Goal: Task Accomplishment & Management: Use online tool/utility

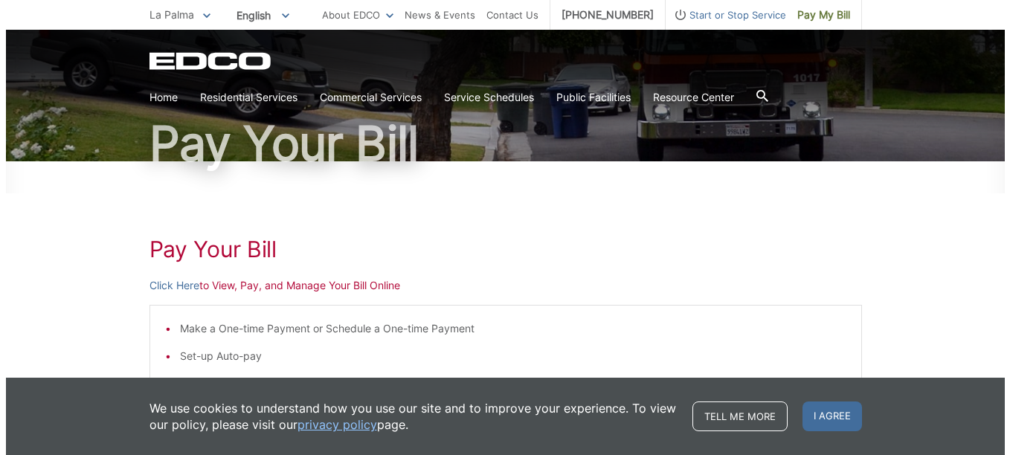
scroll to position [169, 0]
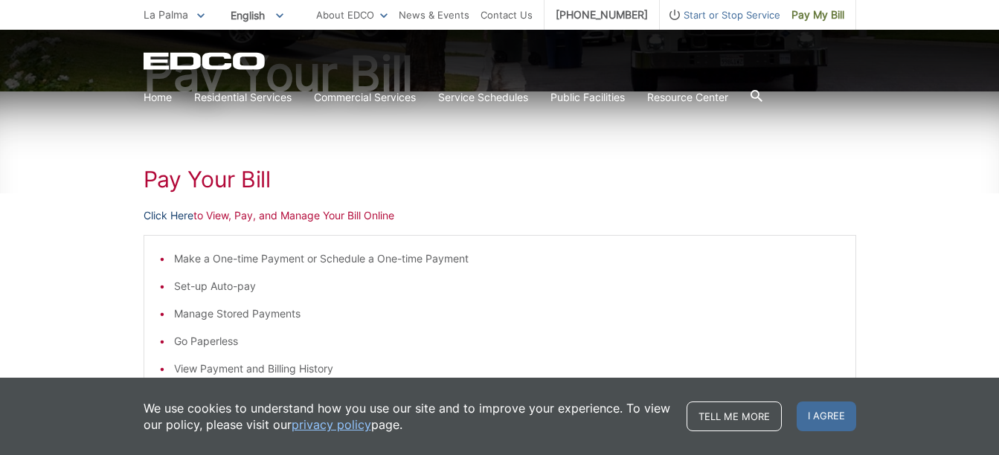
click at [167, 214] on link "Click Here" at bounding box center [169, 216] width 50 height 16
click at [199, 16] on icon at bounding box center [200, 15] width 7 height 4
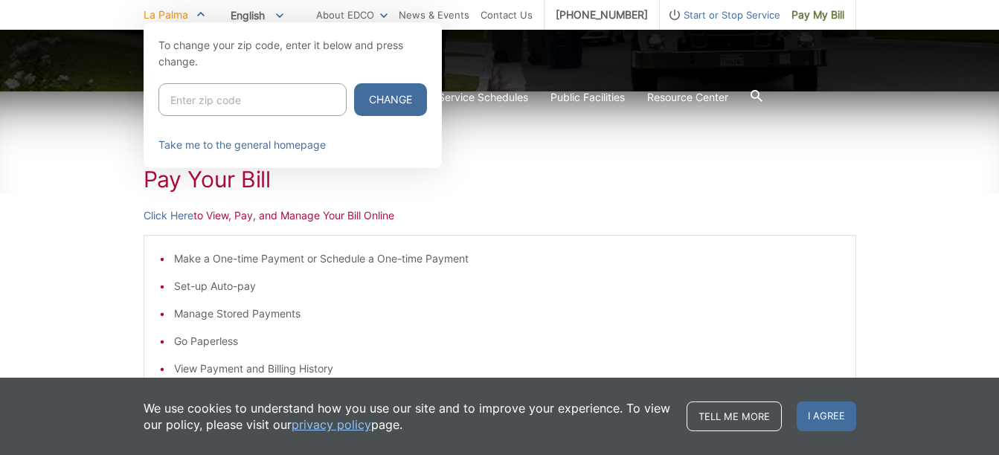
click at [213, 103] on input "Enter zip code" at bounding box center [252, 99] width 188 height 33
type input "92084"
click at [368, 101] on button "Change" at bounding box center [390, 99] width 73 height 33
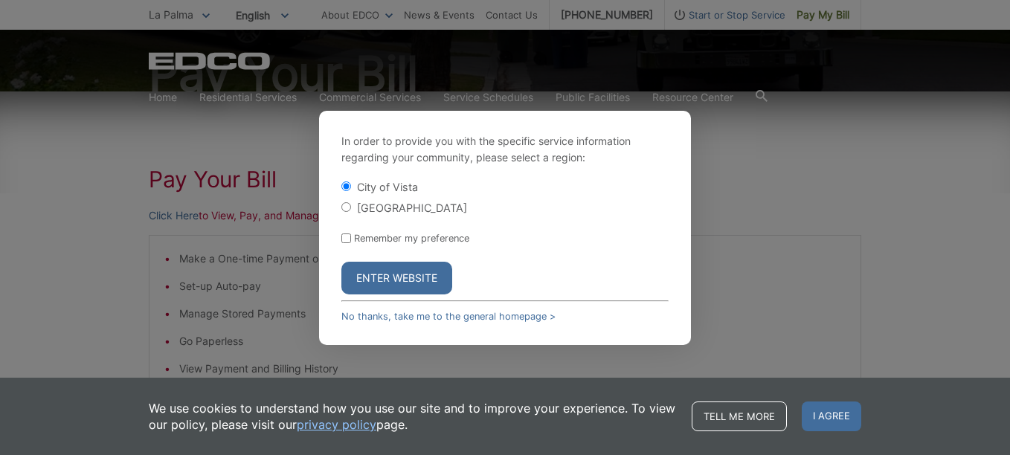
click at [420, 281] on button "Enter Website" at bounding box center [397, 278] width 111 height 33
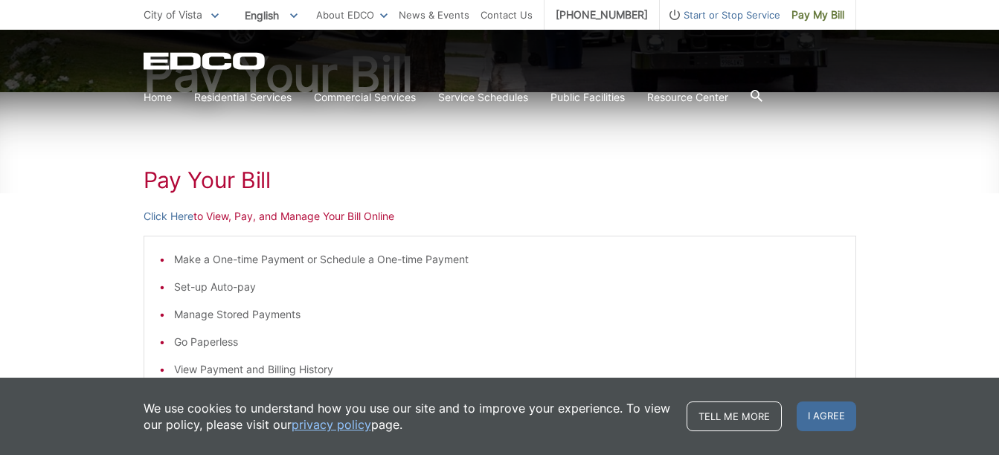
scroll to position [208, 0]
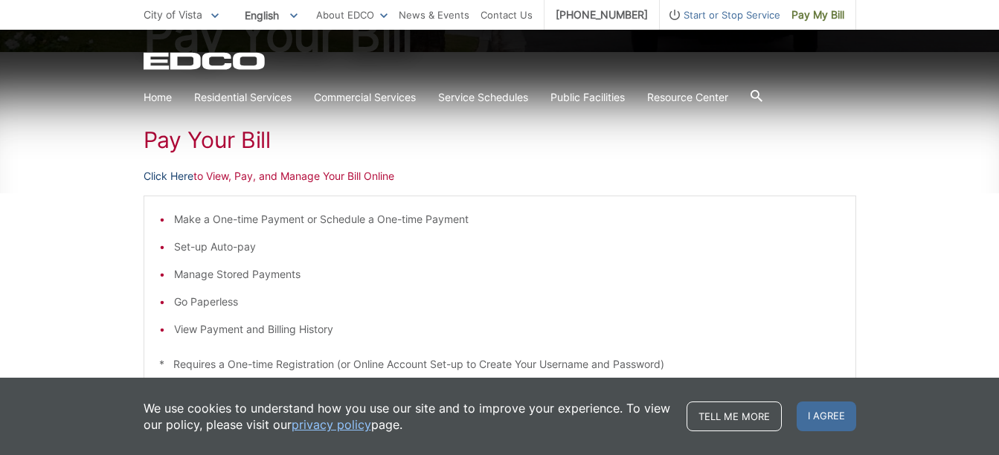
click at [176, 177] on link "Click Here" at bounding box center [169, 176] width 50 height 16
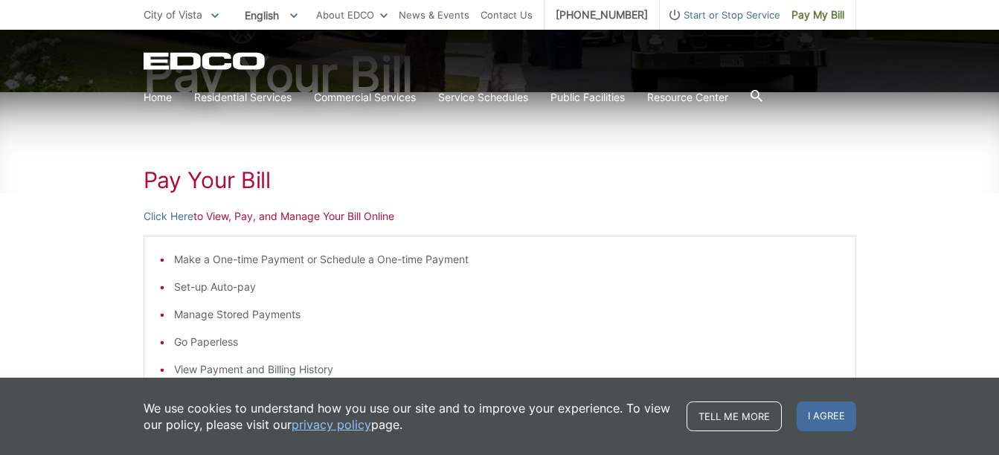
scroll to position [208, 0]
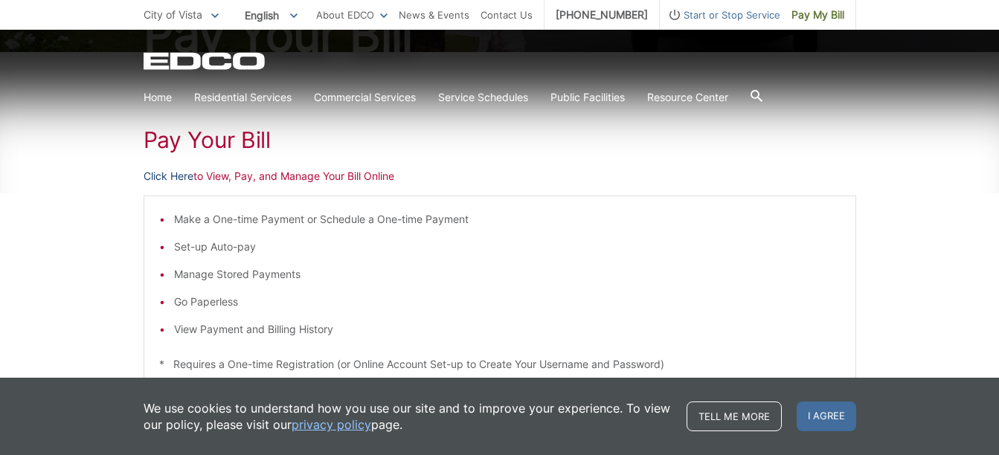
click at [164, 177] on link "Click Here" at bounding box center [169, 176] width 50 height 16
